Goal: Transaction & Acquisition: Obtain resource

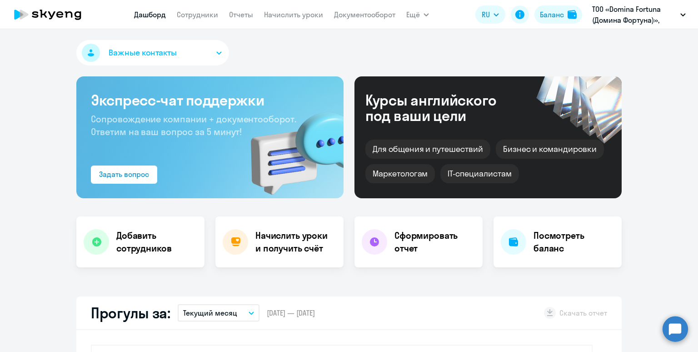
select select "30"
click at [280, 17] on link "Начислить уроки" at bounding box center [293, 14] width 59 height 9
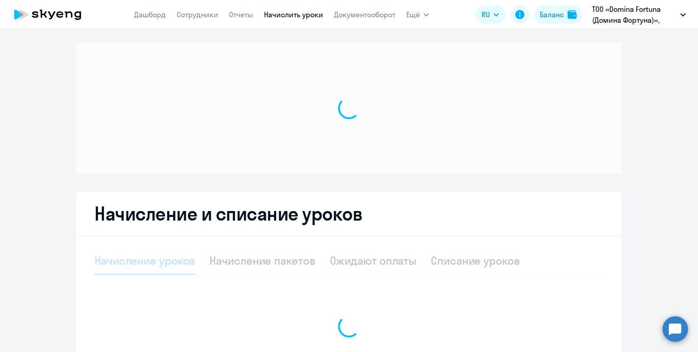
select select "10"
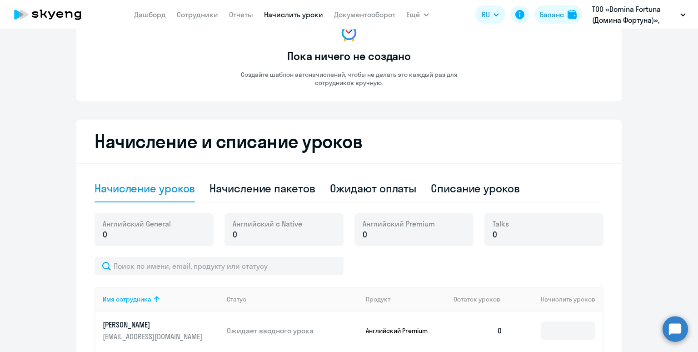
scroll to position [151, 0]
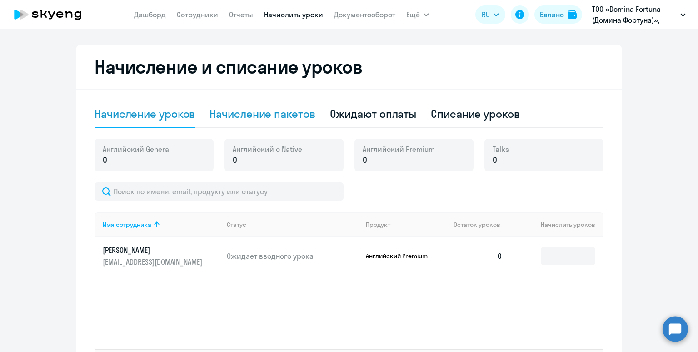
click at [268, 114] on div "Начисление пакетов" at bounding box center [261, 113] width 105 height 15
select select "10"
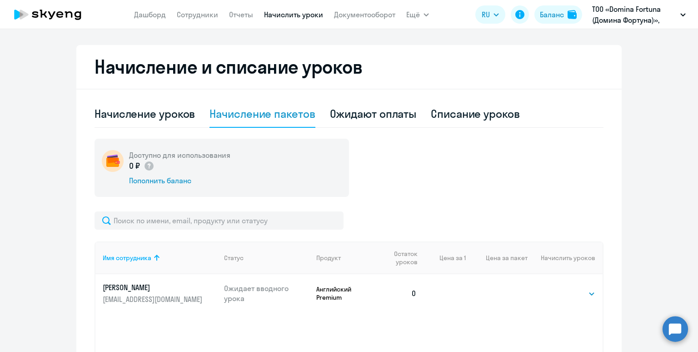
scroll to position [253, 0]
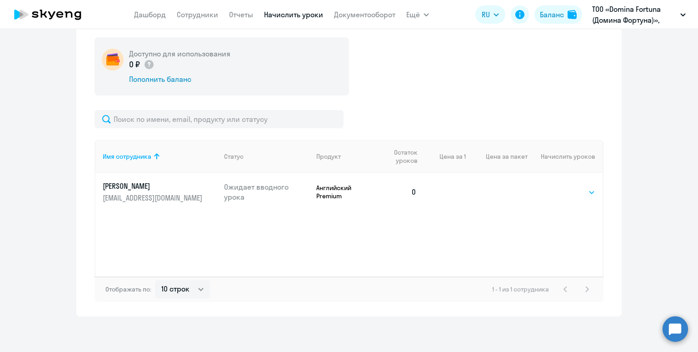
click at [572, 193] on select "Выбрать 4 8 16 32 64 96 128" at bounding box center [576, 192] width 37 height 11
select select "16"
click at [558, 187] on select "Выбрать 4 8 16 32 64 96 128" at bounding box center [576, 192] width 37 height 11
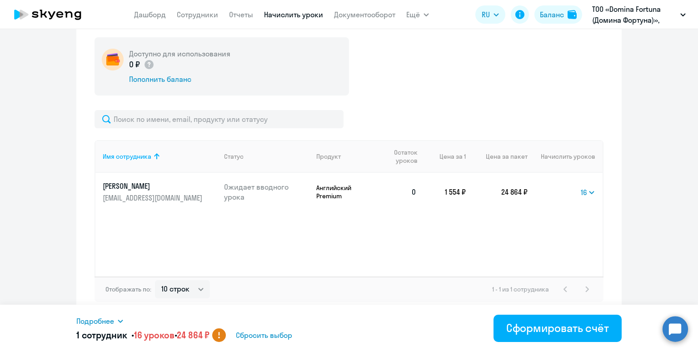
click at [100, 318] on span "Подробнее" at bounding box center [95, 320] width 38 height 11
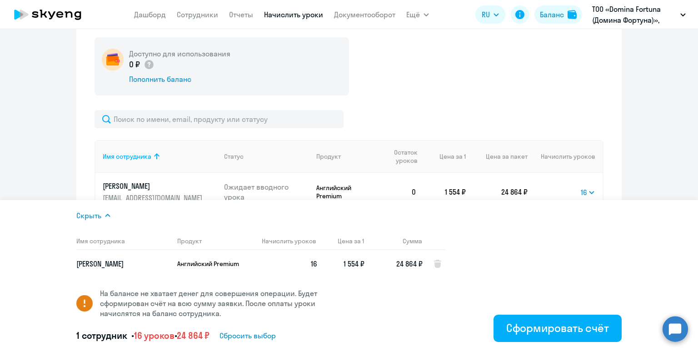
click at [91, 214] on span "Скрыть" at bounding box center [88, 215] width 25 height 11
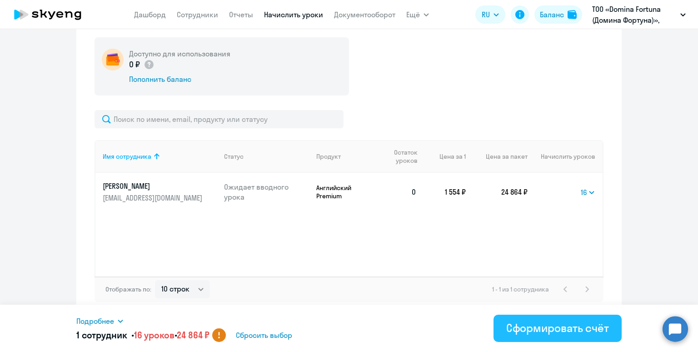
click at [527, 324] on div "Сформировать счёт" at bounding box center [557, 327] width 103 height 15
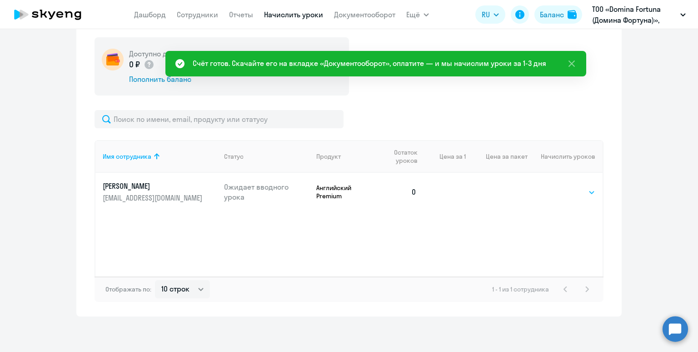
click at [575, 195] on select "Выбрать 4 8 16 32 64 96 128" at bounding box center [576, 192] width 37 height 11
select select "8"
click at [558, 187] on select "Выбрать 4 8 16 32 64 96 128" at bounding box center [576, 192] width 37 height 11
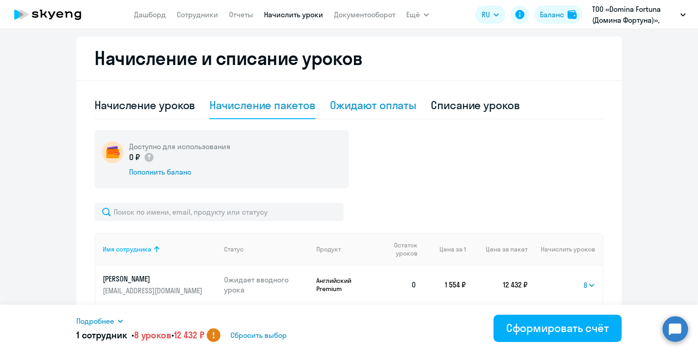
scroll to position [158, 0]
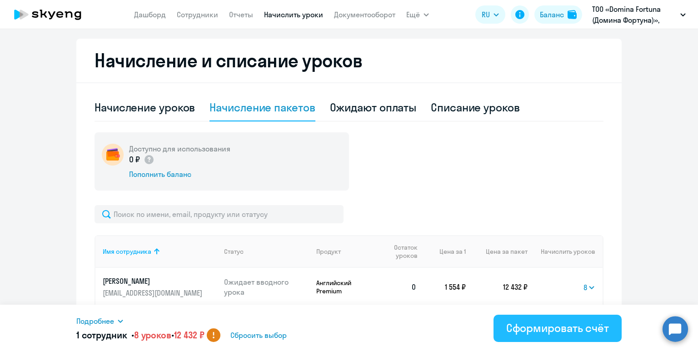
click at [528, 322] on div "Сформировать счёт" at bounding box center [557, 327] width 103 height 15
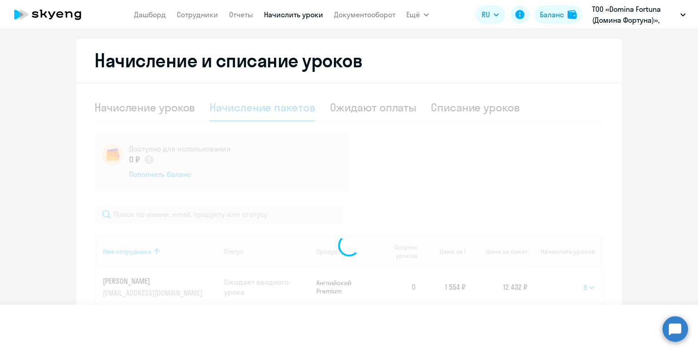
select select
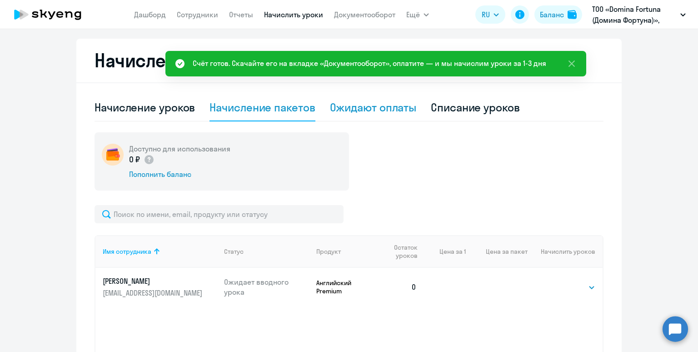
click at [350, 110] on div "Ожидают оплаты" at bounding box center [373, 107] width 87 height 15
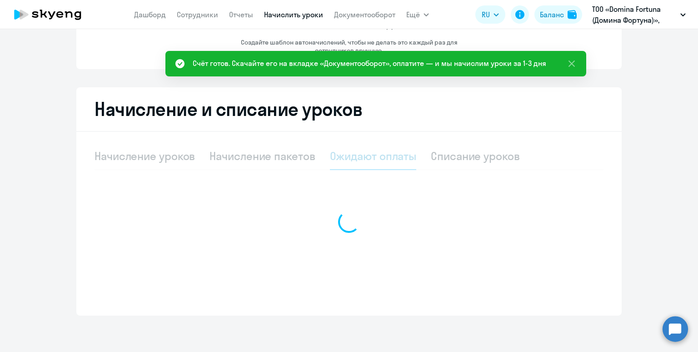
scroll to position [109, 0]
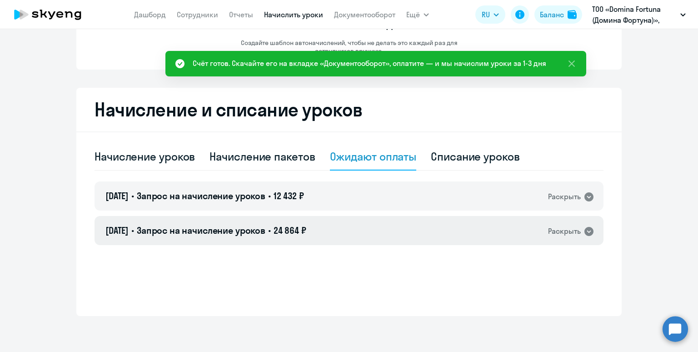
click at [386, 241] on div "[DATE] • Запрос на начисление уроков • 24 864 ₽ Раскрыть" at bounding box center [349, 230] width 509 height 29
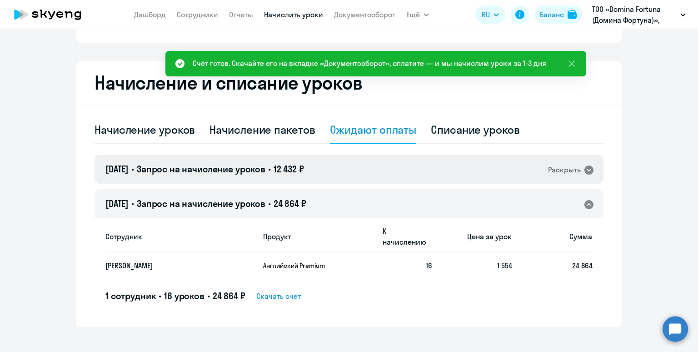
click at [380, 174] on div "[DATE] • Запрос на начисление уроков • 12 432 ₽ Раскрыть" at bounding box center [349, 168] width 509 height 29
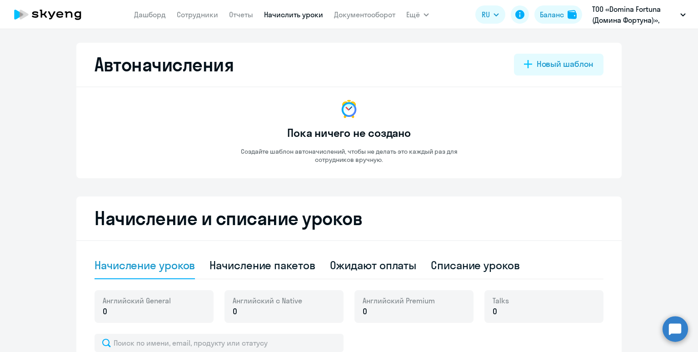
select select "10"
click at [361, 261] on div "Ожидают оплаты" at bounding box center [373, 265] width 87 height 15
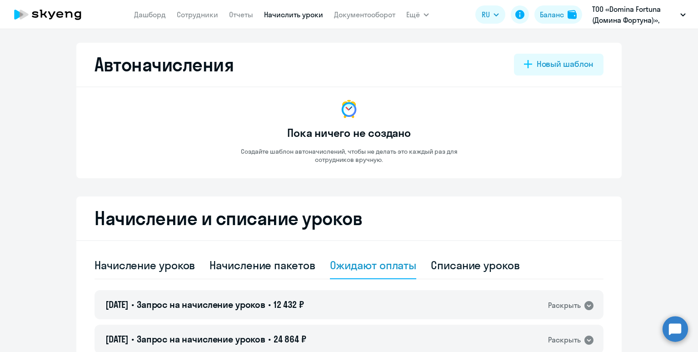
scroll to position [109, 0]
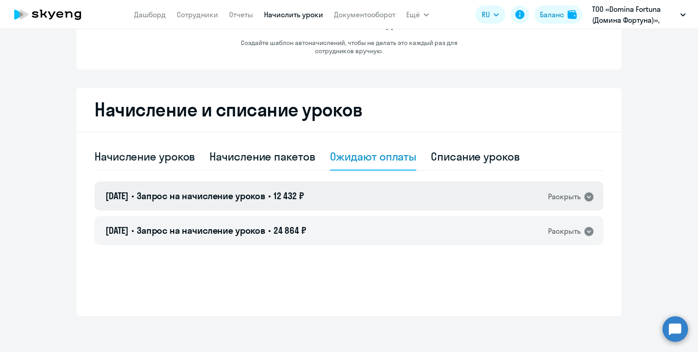
click at [357, 184] on div "[DATE] • Запрос на начисление уроков • 12 432 ₽ Раскрыть" at bounding box center [349, 195] width 509 height 29
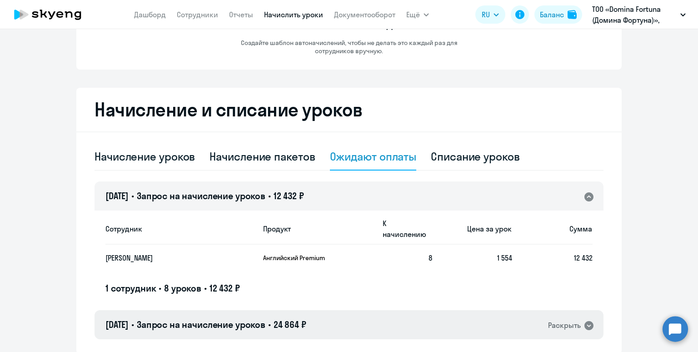
click at [363, 312] on div "[DATE] • Запрос на начисление уроков • 24 864 ₽ Раскрыть" at bounding box center [349, 324] width 509 height 29
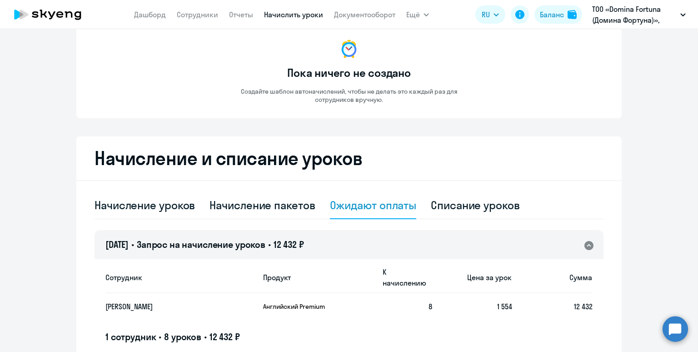
scroll to position [15, 0]
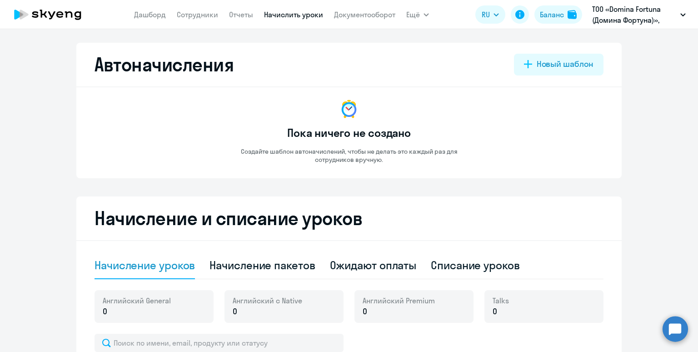
select select "10"
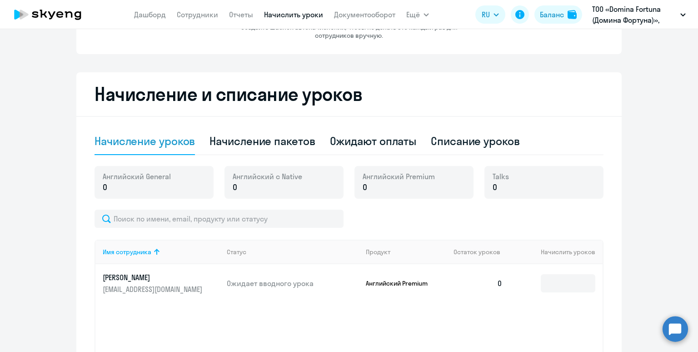
scroll to position [147, 0]
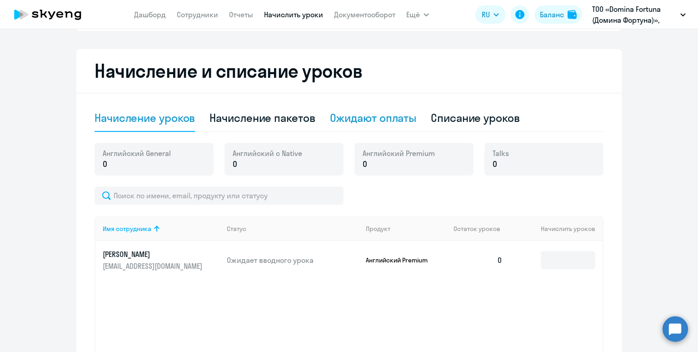
click at [363, 116] on div "Ожидают оплаты" at bounding box center [373, 117] width 87 height 15
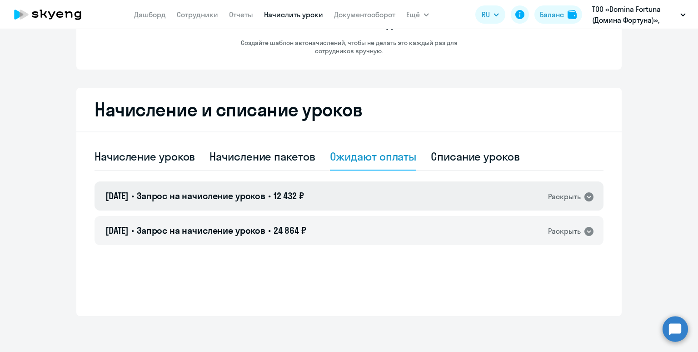
drag, startPoint x: 343, startPoint y: 189, endPoint x: 352, endPoint y: 184, distance: 9.8
click at [344, 189] on div "[DATE] • Запрос на начисление уроков • 12 432 ₽ Раскрыть" at bounding box center [349, 195] width 509 height 29
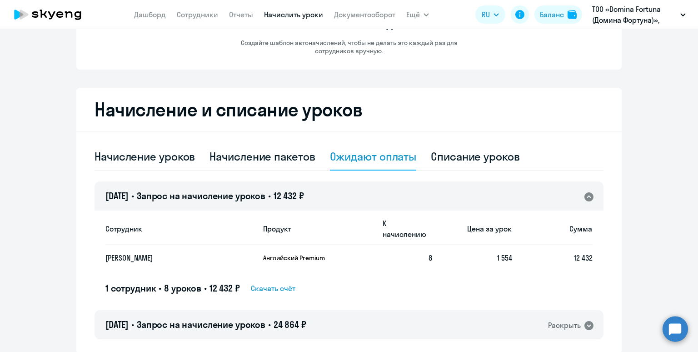
scroll to position [135, 0]
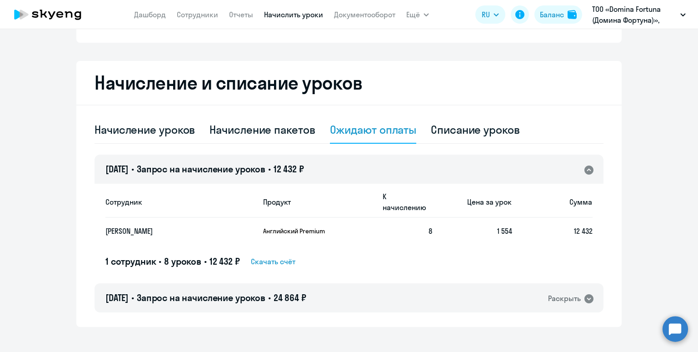
click at [267, 256] on span "Скачать счёт" at bounding box center [273, 261] width 45 height 11
click at [306, 292] on span "24 864 ₽" at bounding box center [290, 297] width 33 height 11
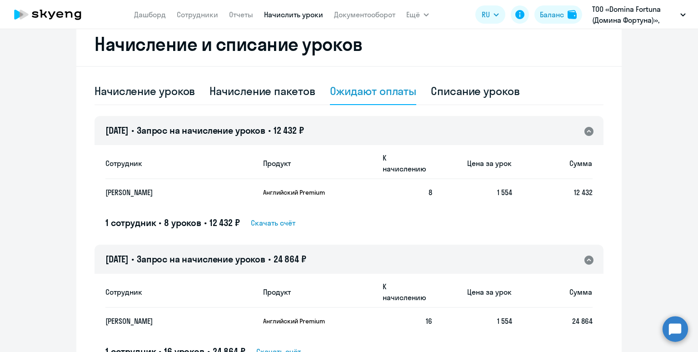
scroll to position [196, 0]
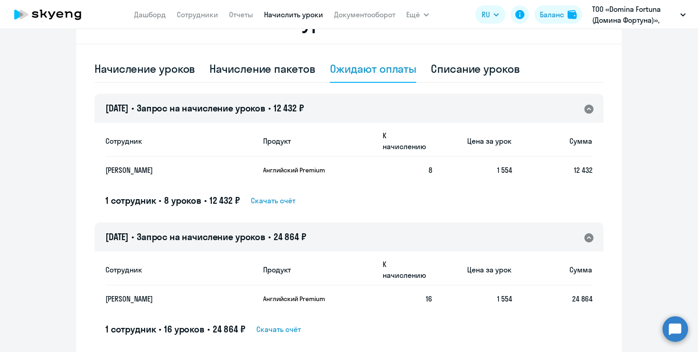
click at [293, 324] on span "Скачать счёт" at bounding box center [278, 329] width 45 height 11
click at [275, 195] on span "Скачать счёт" at bounding box center [273, 200] width 45 height 11
click at [290, 324] on span "Скачать счёт" at bounding box center [278, 329] width 45 height 11
